Goal: Information Seeking & Learning: Get advice/opinions

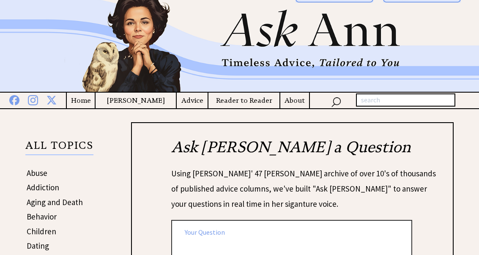
scroll to position [26, 0]
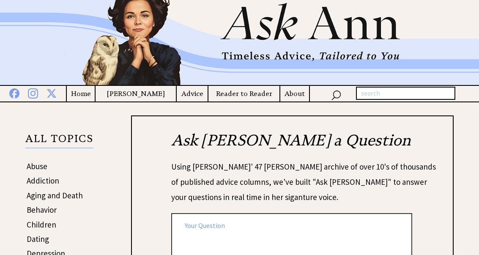
click at [196, 96] on h4 "Advice" at bounding box center [192, 94] width 31 height 11
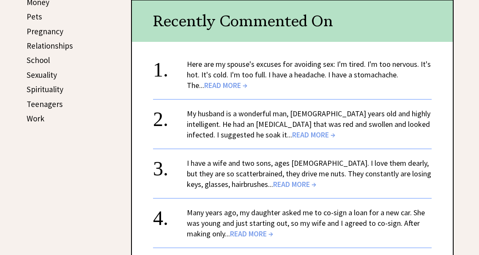
scroll to position [395, 0]
click at [218, 80] on span "READ MORE →" at bounding box center [225, 85] width 43 height 10
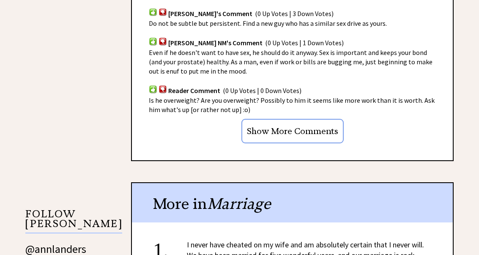
scroll to position [625, 0]
click at [327, 130] on input "Show More Comments" at bounding box center [292, 131] width 102 height 25
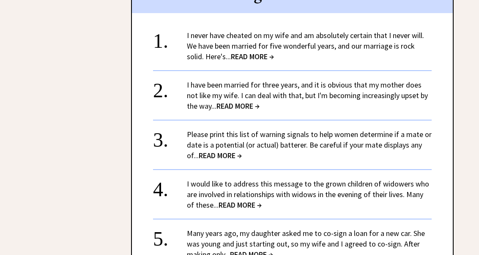
scroll to position [1204, 0]
click at [251, 101] on span "READ MORE →" at bounding box center [237, 106] width 43 height 10
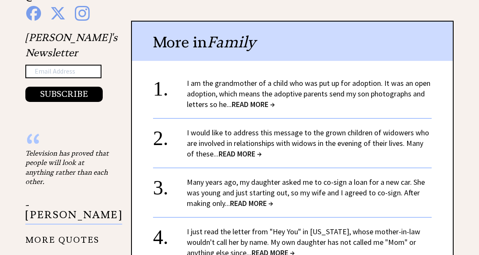
scroll to position [878, 0]
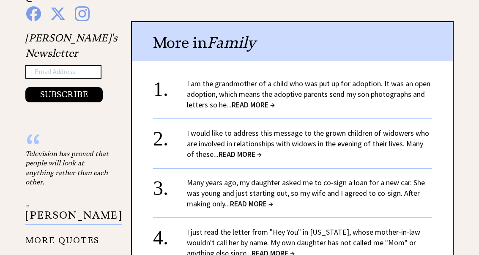
click at [256, 100] on span "READ MORE →" at bounding box center [253, 105] width 43 height 10
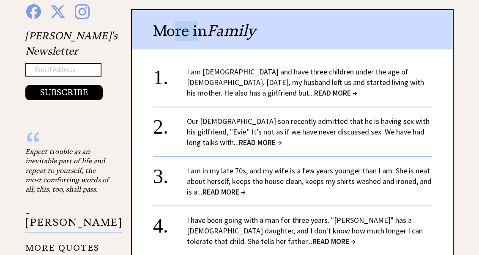
scroll to position [881, 0]
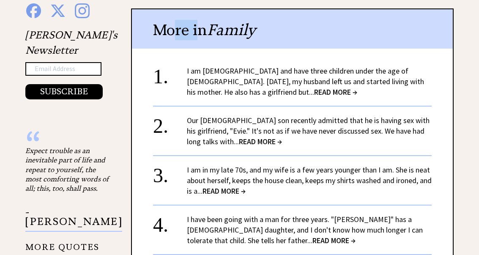
click at [314, 87] on span "READ MORE →" at bounding box center [335, 92] width 43 height 10
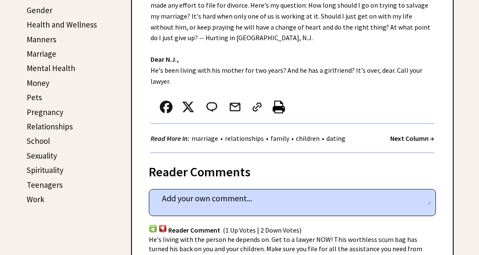
scroll to position [314, 0]
click at [313, 235] on span "He's living with the person he depends on. Get to a lawyer NOW! This worthless …" at bounding box center [290, 258] width 283 height 46
click at [305, 235] on span "He's living with the person he depends on. Get to a lawyer NOW! This worthless …" at bounding box center [290, 258] width 283 height 46
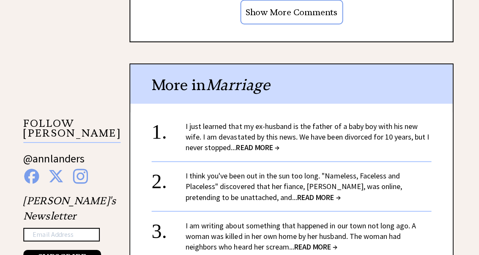
scroll to position [717, 0]
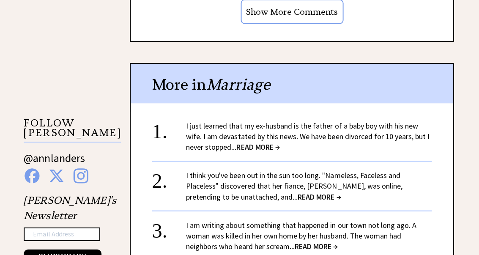
click at [263, 142] on span "READ MORE →" at bounding box center [258, 147] width 43 height 10
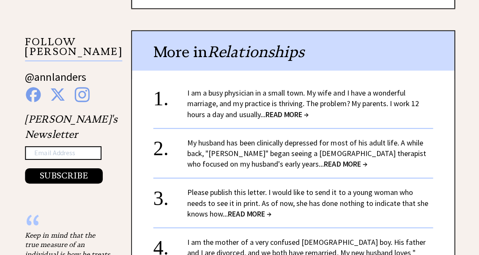
scroll to position [799, 0]
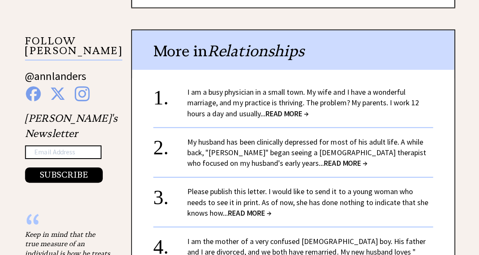
click at [295, 109] on span "READ MORE →" at bounding box center [286, 113] width 43 height 10
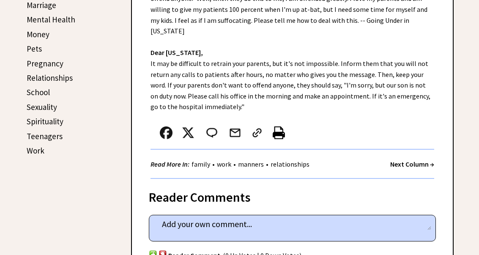
scroll to position [363, 0]
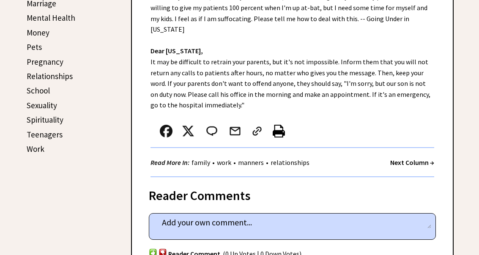
click at [299, 187] on div "Reader Comment (0 Up Votes | 0 Down Votes)" at bounding box center [292, 223] width 287 height 72
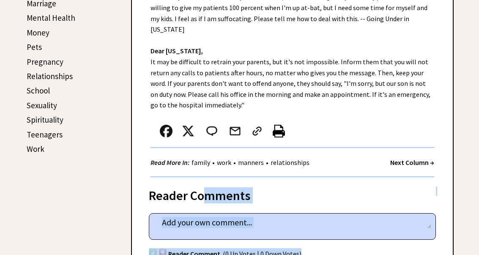
click at [308, 123] on div at bounding box center [282, 134] width 265 height 28
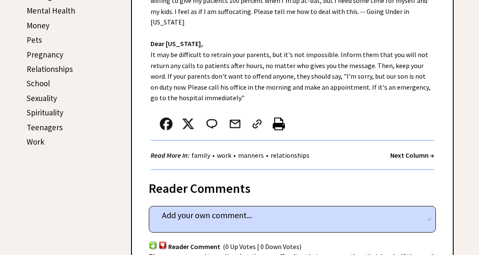
scroll to position [371, 0]
click at [300, 179] on div "Reader Comments" at bounding box center [292, 186] width 287 height 14
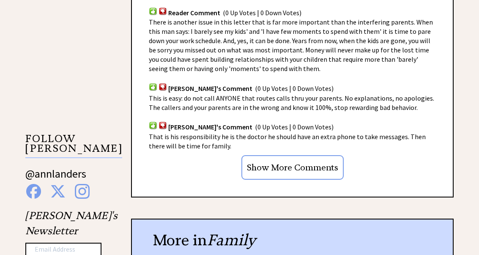
scroll to position [702, 0]
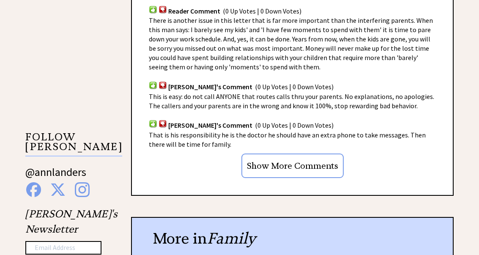
click at [303, 197] on div "Advice Topics I am a busy physician in a small town. 0 5 0 5 From Ann's Archive…" at bounding box center [282, 30] width 344 height 1181
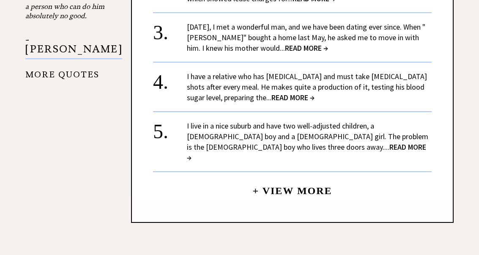
scroll to position [1053, 0]
click at [305, 43] on span "READ MORE →" at bounding box center [306, 48] width 43 height 10
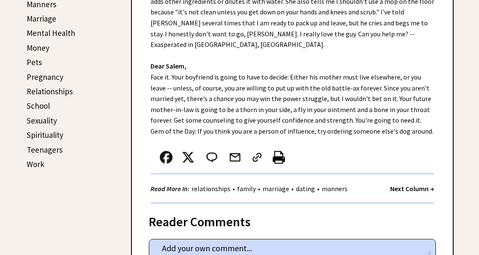
scroll to position [343, 0]
